Goal: Information Seeking & Learning: Learn about a topic

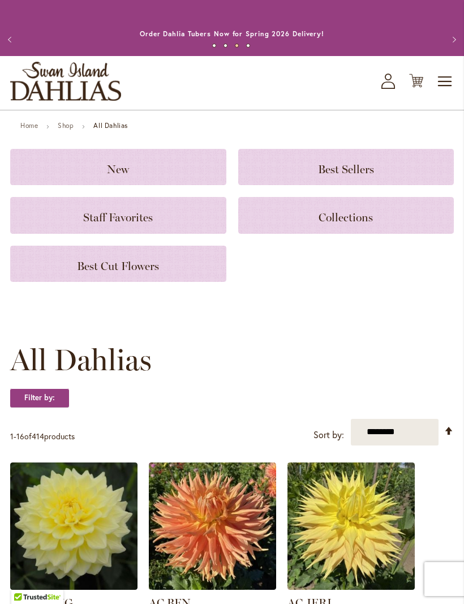
click at [445, 93] on span "Toggle Nav" at bounding box center [445, 81] width 17 height 23
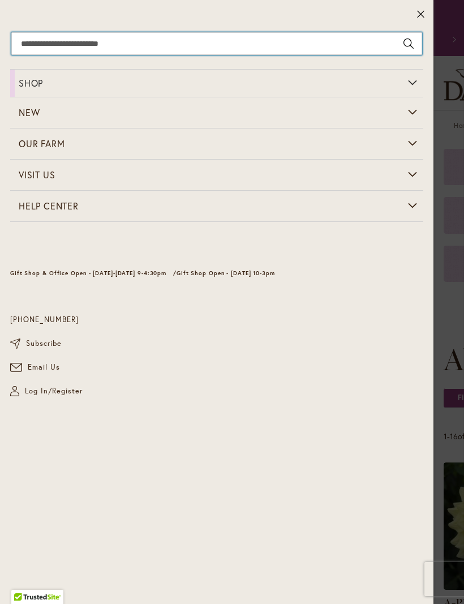
click at [263, 47] on input "Search" at bounding box center [216, 43] width 411 height 23
type input "**********"
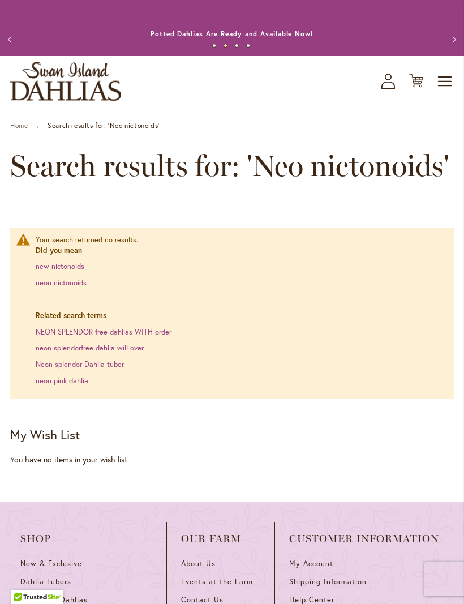
click at [341, 174] on span "Search results for: 'Neo nictonoids'" at bounding box center [229, 166] width 439 height 34
click at [425, 176] on span "Search results for: 'Neo nictonoids'" at bounding box center [229, 166] width 439 height 34
click at [86, 288] on link "neon nictonoids" at bounding box center [61, 283] width 51 height 10
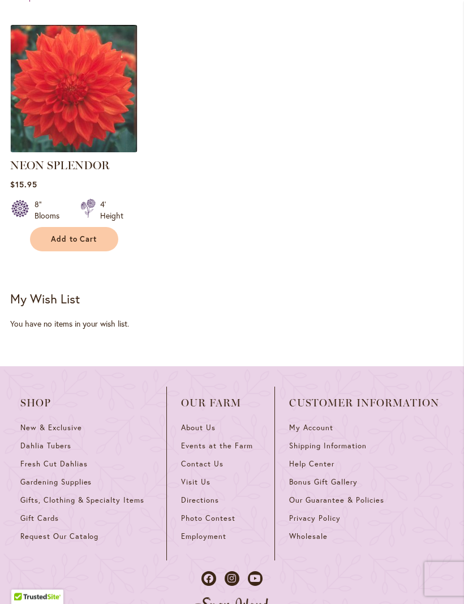
scroll to position [464, 0]
click at [208, 433] on span "About Us" at bounding box center [198, 428] width 35 height 10
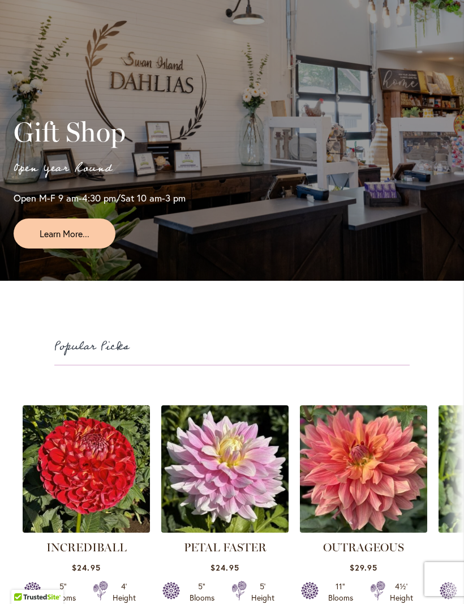
scroll to position [2209, 0]
